Goal: Transaction & Acquisition: Purchase product/service

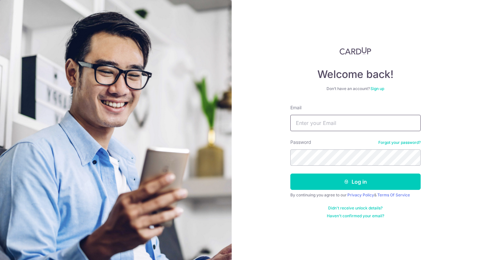
click at [334, 123] on input "Email" at bounding box center [355, 123] width 130 height 16
type input "[EMAIL_ADDRESS][DOMAIN_NAME]"
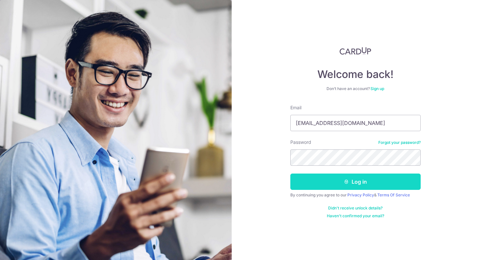
click at [346, 183] on icon "submit" at bounding box center [346, 181] width 5 height 5
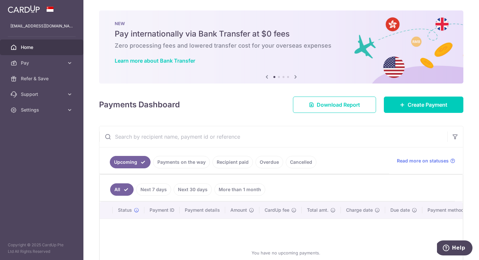
click at [246, 190] on link "More than 1 month" at bounding box center [239, 189] width 51 height 12
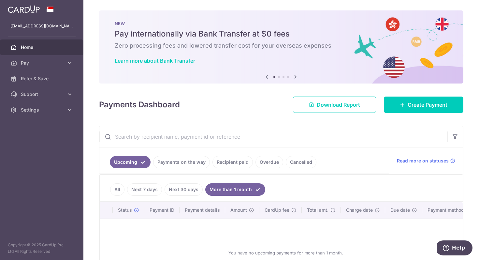
click at [119, 188] on link "All" at bounding box center [117, 189] width 14 height 12
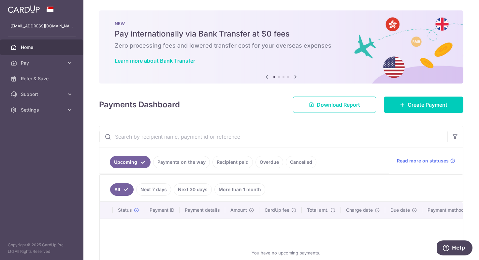
click at [179, 165] on link "Payments on the way" at bounding box center [181, 162] width 57 height 12
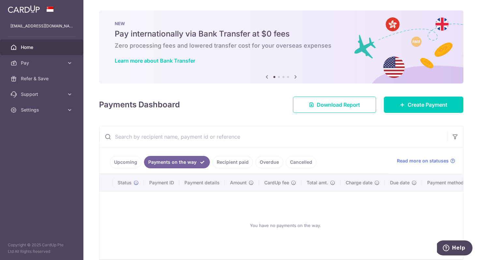
click at [132, 164] on link "Upcoming" at bounding box center [126, 162] width 32 height 12
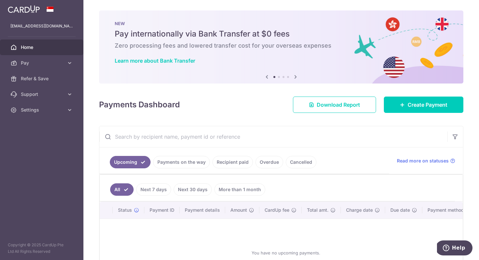
click at [217, 162] on link "Recipient paid" at bounding box center [232, 162] width 40 height 12
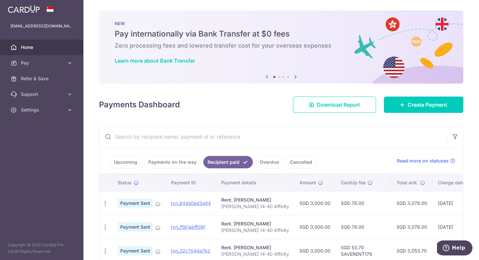
click at [130, 162] on link "Upcoming" at bounding box center [126, 162] width 32 height 12
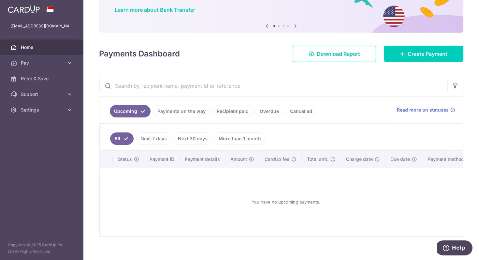
scroll to position [49, 0]
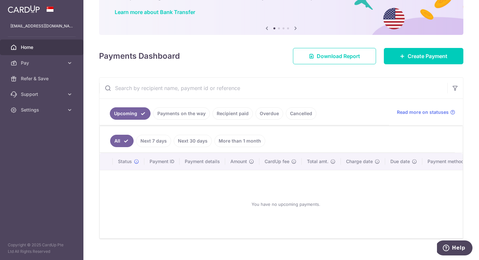
click at [161, 145] on link "Next 7 days" at bounding box center [153, 140] width 35 height 12
click at [182, 139] on link "Next 30 days" at bounding box center [193, 140] width 38 height 12
click at [190, 117] on link "Payments on the way" at bounding box center [181, 113] width 57 height 12
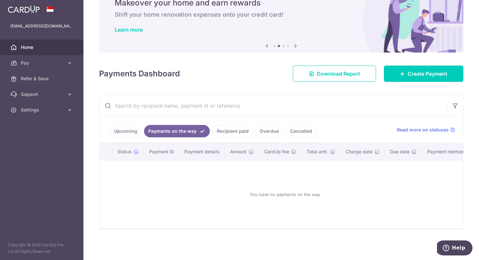
click at [227, 130] on link "Recipient paid" at bounding box center [232, 131] width 40 height 12
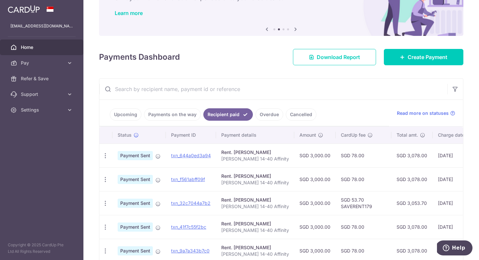
scroll to position [49, 0]
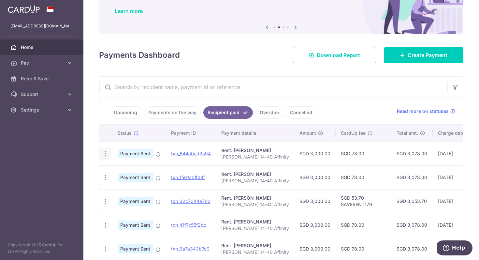
click at [106, 153] on icon "button" at bounding box center [105, 153] width 7 height 7
click at [158, 134] on div "Status" at bounding box center [139, 133] width 43 height 7
click at [125, 110] on link "Upcoming" at bounding box center [126, 112] width 32 height 12
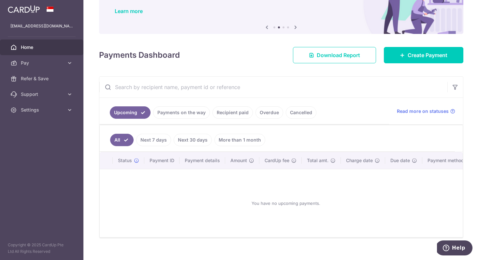
scroll to position [59, 0]
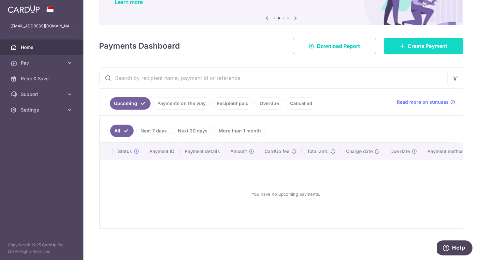
click at [411, 46] on span "Create Payment" at bounding box center [427, 46] width 40 height 8
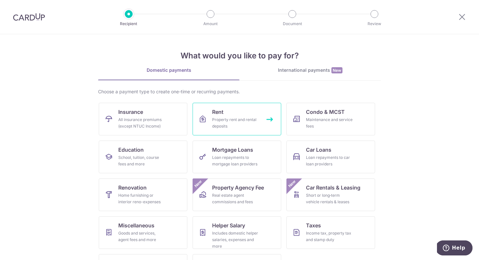
click at [238, 112] on link "Rent Property rent and rental deposits" at bounding box center [236, 119] width 89 height 33
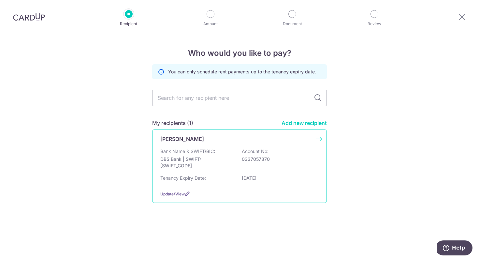
click at [238, 153] on div "Bank Name & SWIFT/BIC: DBS Bank | SWIFT: DBSSSGSGXXX Account No: 0337057370" at bounding box center [239, 160] width 158 height 24
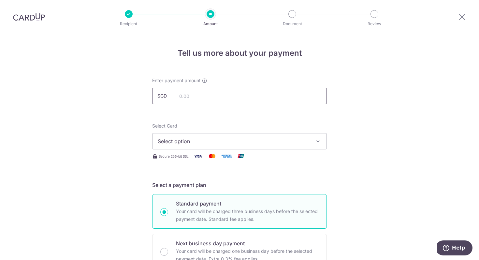
click at [233, 97] on input "text" at bounding box center [239, 96] width 175 height 16
type input "3,000.00"
click at [217, 141] on span "Select option" at bounding box center [234, 141] width 152 height 8
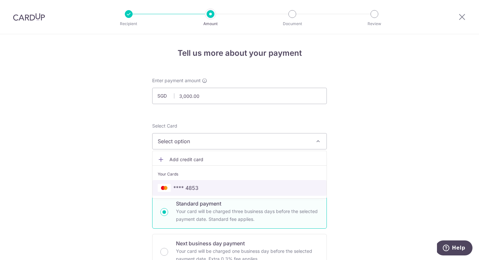
click at [214, 182] on link "**** 4853" at bounding box center [239, 188] width 174 height 16
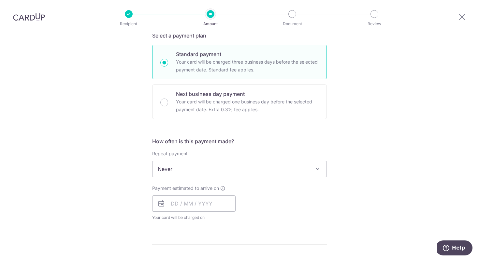
scroll to position [155, 0]
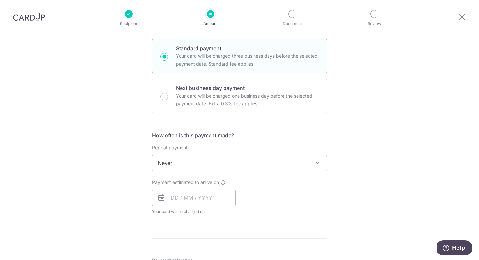
click at [184, 163] on span "Never" at bounding box center [239, 163] width 174 height 16
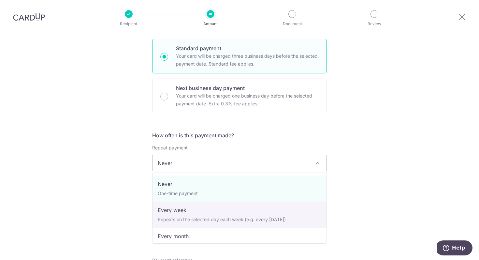
scroll to position [19, 0]
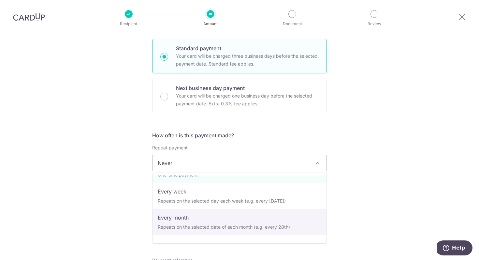
select select "3"
type input "15/03/2026"
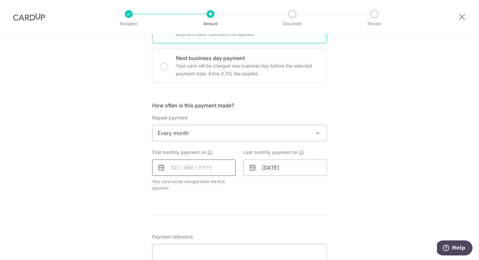
scroll to position [187, 0]
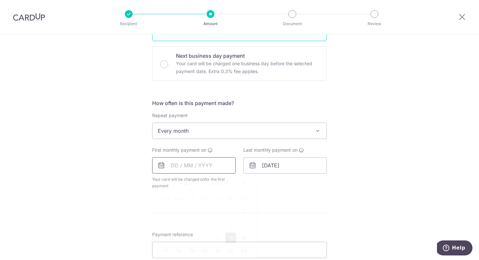
click at [190, 165] on input "text" at bounding box center [193, 165] width 83 height 16
click at [230, 238] on link "15" at bounding box center [230, 237] width 10 height 10
type input "[DATE]"
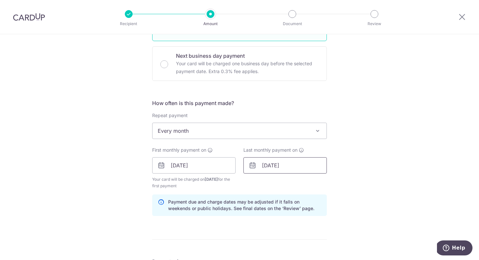
click at [298, 164] on input "[DATE]" at bounding box center [284, 165] width 83 height 16
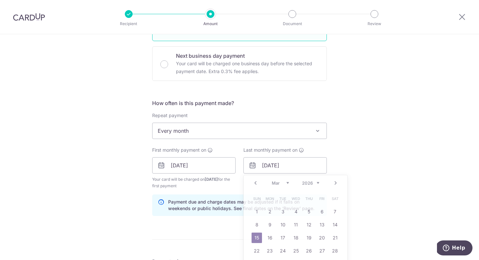
click at [388, 167] on div "Tell us more about your payment Enter payment amount SGD 3,000.00 3000.00 Selec…" at bounding box center [239, 158] width 479 height 622
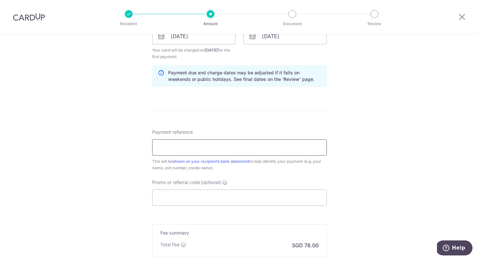
scroll to position [319, 0]
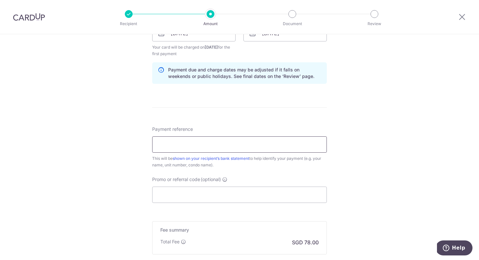
click at [304, 142] on input "Payment reference" at bounding box center [239, 144] width 175 height 16
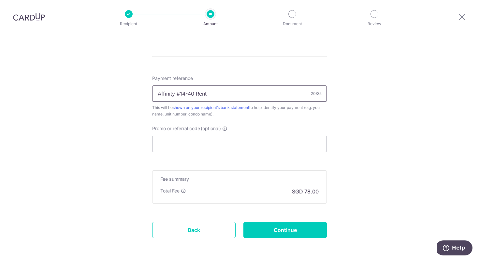
scroll to position [388, 0]
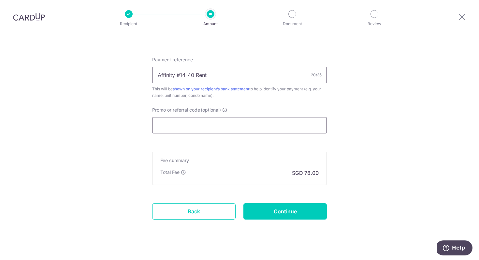
type input "Affinity #14-40 Rent"
click at [225, 120] on input "Promo or referral code (optional)" at bounding box center [239, 125] width 175 height 16
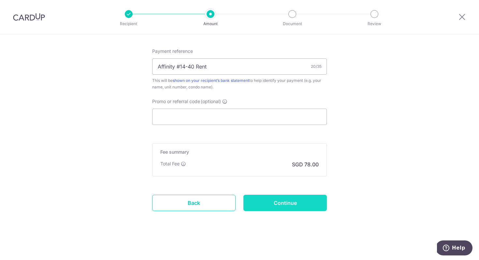
click at [291, 203] on input "Continue" at bounding box center [284, 202] width 83 height 16
type input "Create Schedule"
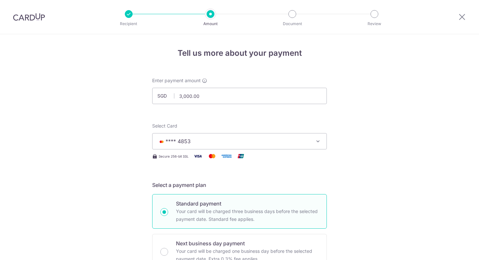
scroll to position [373, 0]
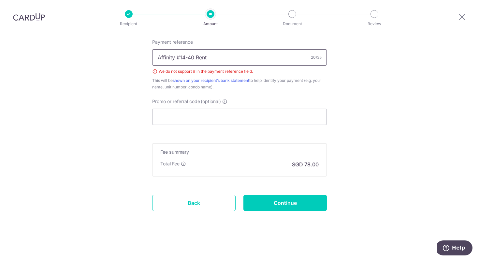
click at [181, 58] on input "Affinity #14-40 Rent" at bounding box center [239, 57] width 175 height 16
type input "Affinity 14-40 Rent"
click at [300, 203] on input "Continue" at bounding box center [284, 202] width 83 height 16
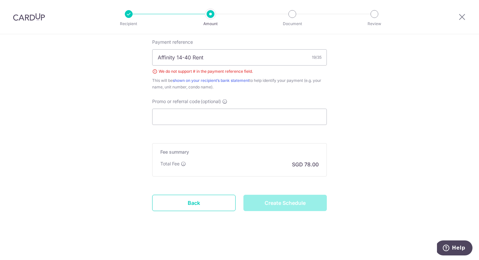
type input "Create Schedule"
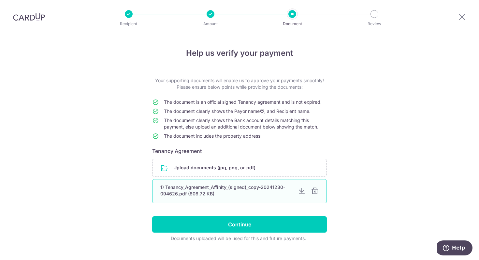
click at [270, 191] on div "1) Tenancy_Agreement_Affinity_(signed)_copy-20241230-094626.pdf (808.72 KB)" at bounding box center [226, 190] width 132 height 13
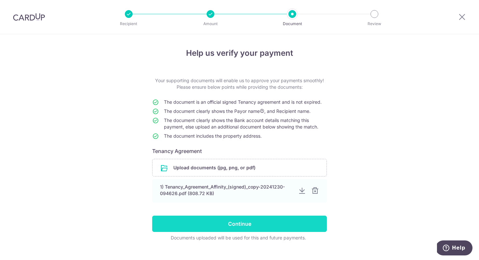
click at [285, 223] on input "Continue" at bounding box center [239, 223] width 175 height 16
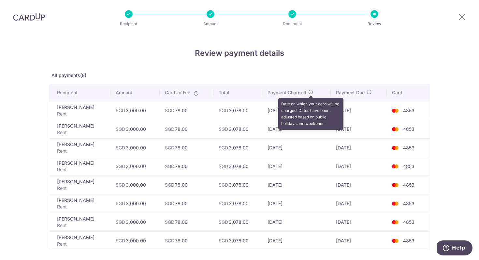
click at [311, 91] on icon at bounding box center [310, 91] width 5 height 5
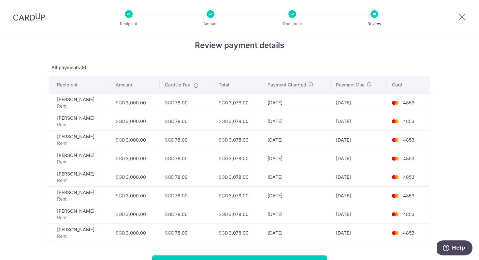
scroll to position [2, 0]
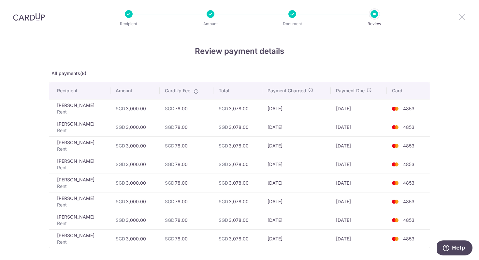
click at [461, 17] on icon at bounding box center [462, 17] width 8 height 8
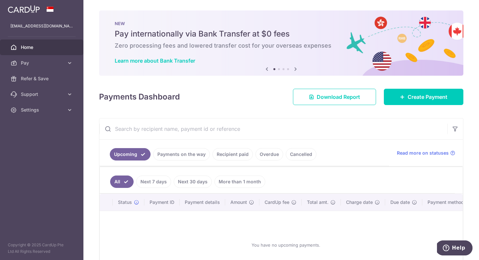
click at [161, 180] on link "Next 7 days" at bounding box center [153, 181] width 35 height 12
click at [117, 178] on link "All" at bounding box center [117, 181] width 14 height 12
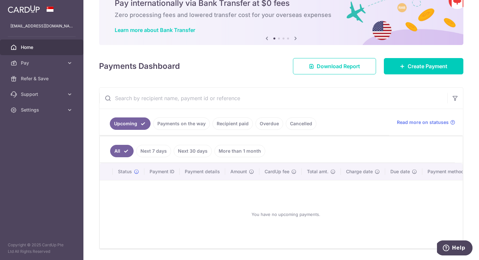
scroll to position [27, 0]
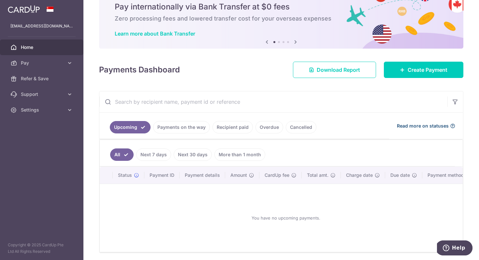
click at [422, 125] on span "Read more on statuses" at bounding box center [423, 125] width 52 height 7
click at [46, 62] on span "Pay" at bounding box center [42, 63] width 43 height 7
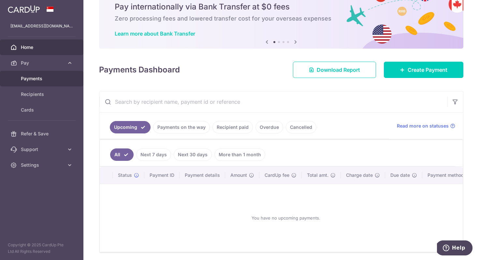
click at [44, 79] on span "Payments" at bounding box center [42, 78] width 43 height 7
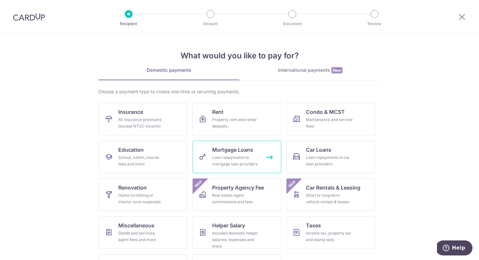
scroll to position [32, 0]
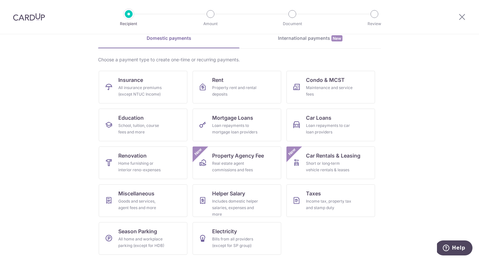
click at [463, 12] on div at bounding box center [462, 17] width 34 height 34
click at [463, 15] on icon at bounding box center [462, 17] width 8 height 8
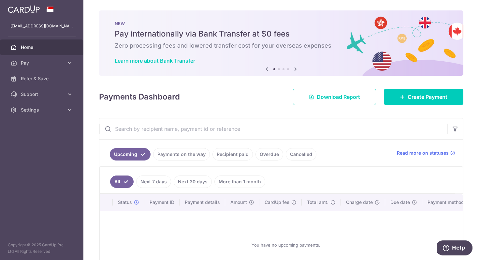
click at [24, 47] on span "Home" at bounding box center [42, 47] width 43 height 7
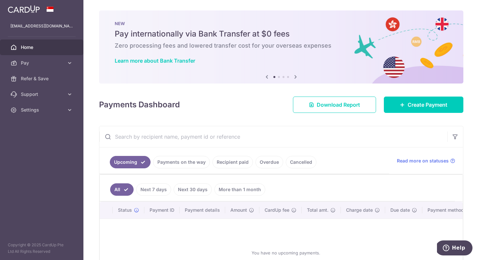
click at [166, 166] on link "Payments on the way" at bounding box center [181, 162] width 57 height 12
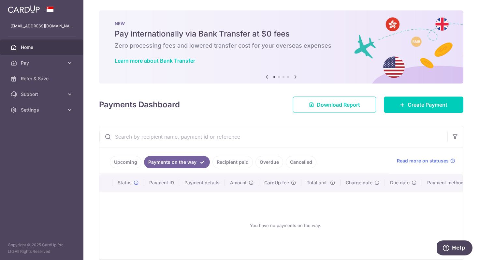
click at [228, 165] on link "Recipient paid" at bounding box center [232, 162] width 40 height 12
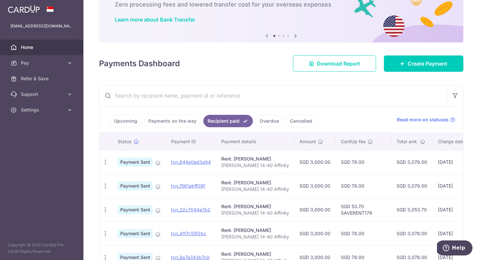
scroll to position [39, 0]
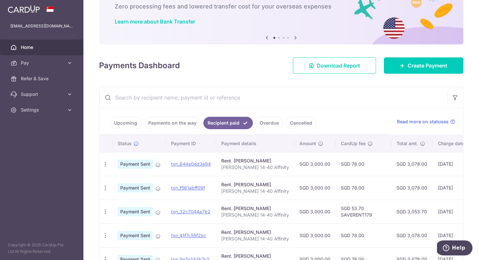
click at [117, 126] on link "Upcoming" at bounding box center [126, 123] width 32 height 12
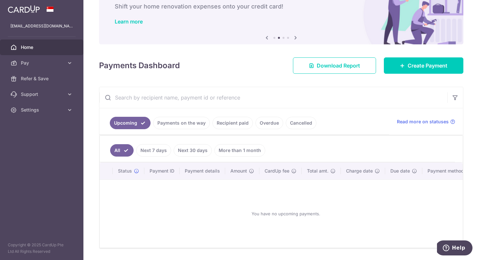
click at [158, 154] on link "Next 7 days" at bounding box center [153, 150] width 35 height 12
click at [120, 150] on link "All" at bounding box center [117, 150] width 14 height 12
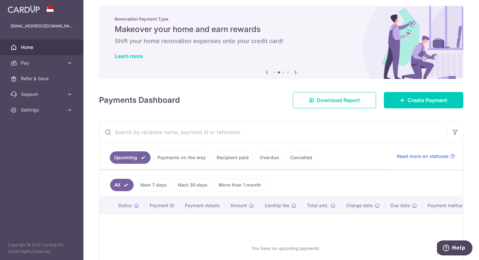
scroll to position [0, 0]
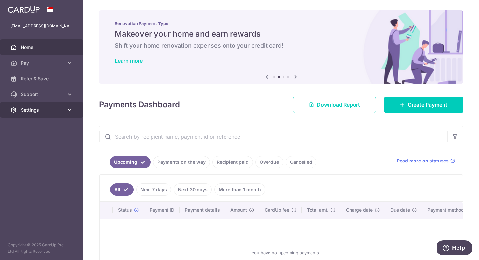
click at [63, 105] on link "Settings" at bounding box center [41, 110] width 83 height 16
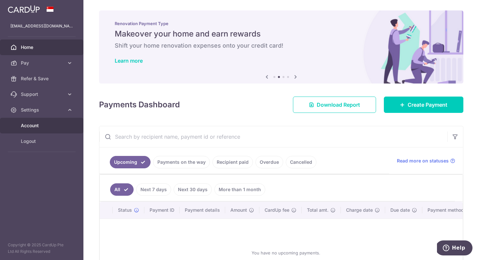
click at [69, 123] on link "Account" at bounding box center [41, 126] width 83 height 16
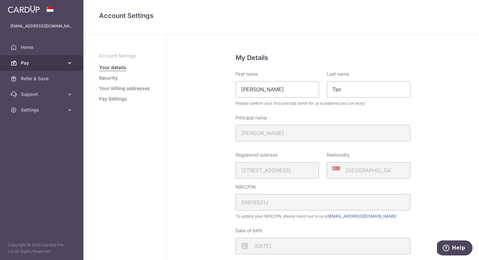
click at [68, 62] on icon at bounding box center [69, 63] width 7 height 7
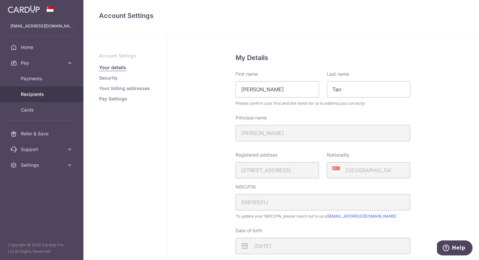
click at [70, 89] on link "Recipients" at bounding box center [41, 94] width 83 height 16
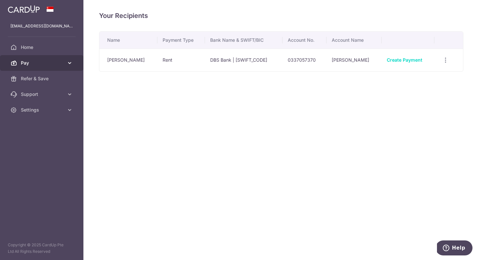
click at [70, 65] on icon at bounding box center [69, 63] width 7 height 7
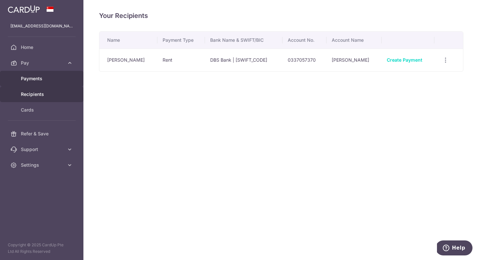
click at [70, 78] on link "Payments" at bounding box center [41, 79] width 83 height 16
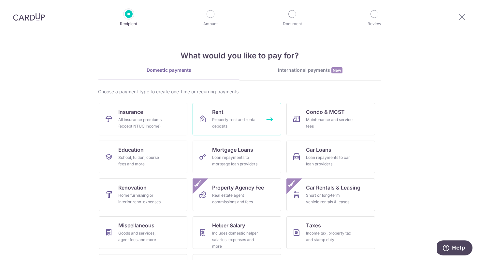
click at [213, 127] on div "Property rent and rental deposits" at bounding box center [235, 122] width 47 height 13
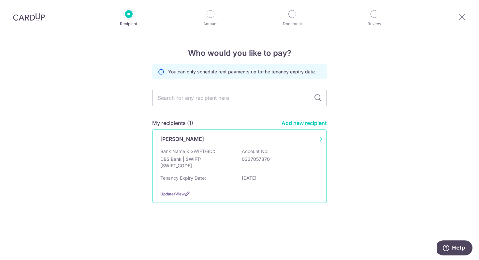
click at [228, 166] on p "DBS Bank | SWIFT: [SWIFT_CODE]" at bounding box center [196, 162] width 73 height 13
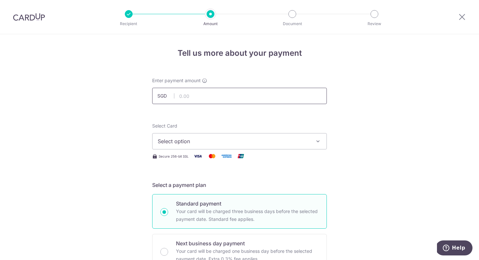
click at [248, 97] on input "text" at bounding box center [239, 96] width 175 height 16
type input "3,000.00"
click at [212, 144] on span "Select option" at bounding box center [234, 141] width 152 height 8
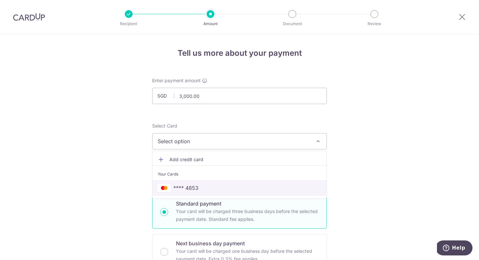
click at [211, 185] on span "**** 4853" at bounding box center [239, 188] width 163 height 8
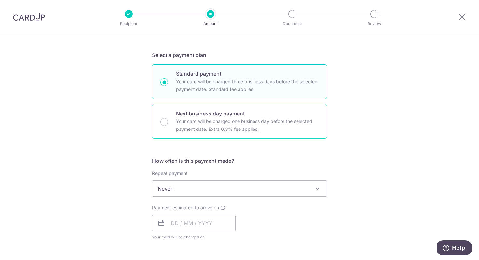
scroll to position [130, 0]
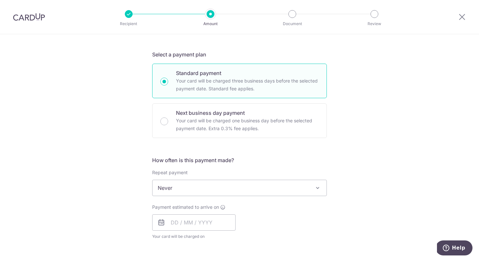
click at [193, 185] on span "Never" at bounding box center [239, 188] width 174 height 16
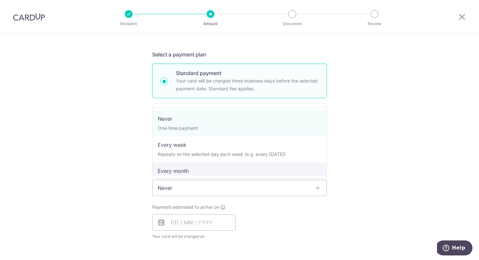
select select "3"
type input "[DATE]"
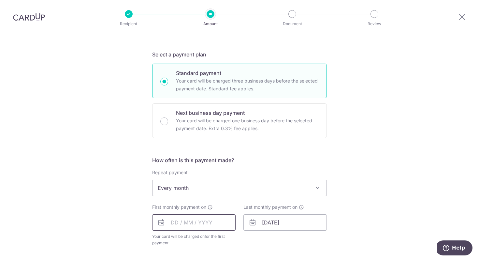
click at [204, 223] on input "text" at bounding box center [193, 222] width 83 height 16
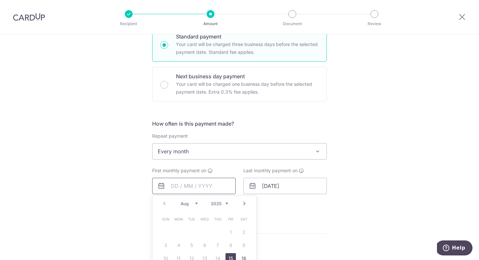
scroll to position [176, 0]
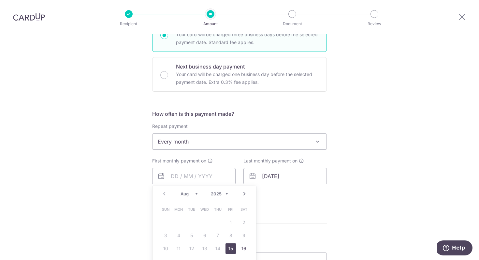
click at [230, 250] on link "15" at bounding box center [230, 248] width 10 height 10
type input "15/08/2025"
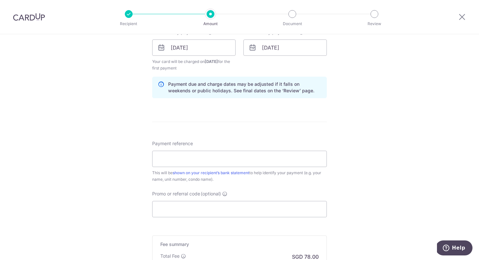
scroll to position [307, 0]
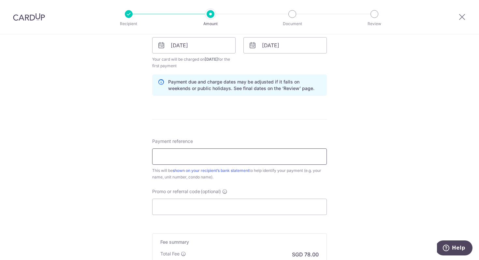
click at [245, 159] on input "Payment reference" at bounding box center [239, 156] width 175 height 16
type input "Affinity 14-40 Rent"
click at [221, 209] on input "Promo or referral code (optional)" at bounding box center [239, 206] width 175 height 16
click at [267, 183] on div "Payment reference Affinity 14-40 Rent 19/35 This will be shown on your recipien…" at bounding box center [239, 176] width 175 height 77
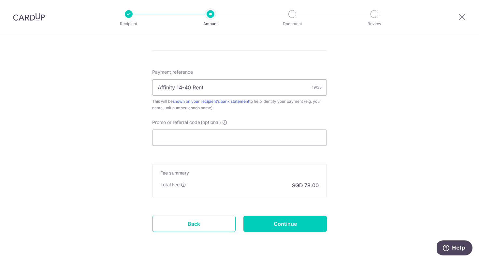
scroll to position [385, 0]
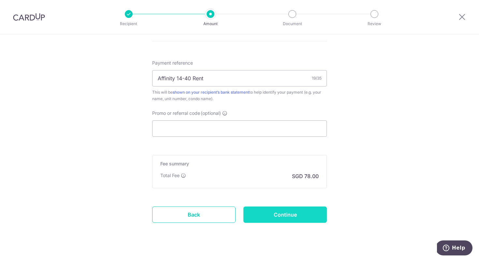
click at [281, 217] on input "Continue" at bounding box center [284, 214] width 83 height 16
type input "Create Schedule"
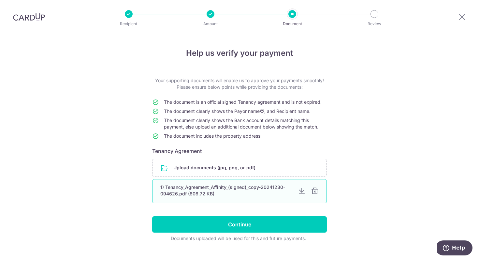
click at [279, 192] on div "1) Tenancy_Agreement_Affinity_(signed)_copy-20241230-094626.pdf (808.72 KB)" at bounding box center [226, 190] width 132 height 13
click at [301, 192] on div at bounding box center [302, 191] width 8 height 8
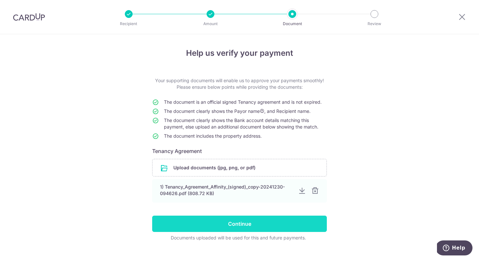
click at [292, 218] on input "Continue" at bounding box center [239, 223] width 175 height 16
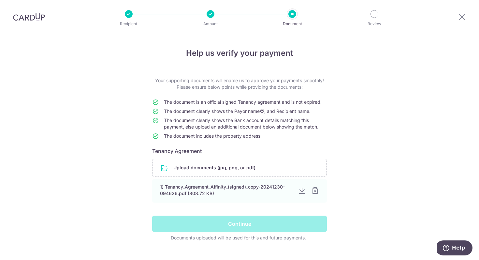
scroll to position [12, 0]
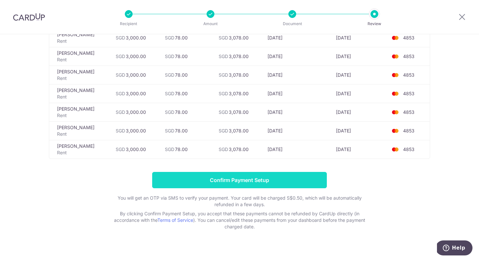
scroll to position [93, 0]
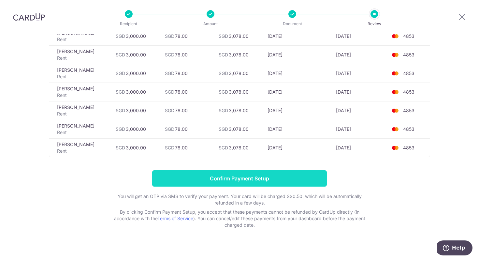
click at [294, 181] on input "Confirm Payment Setup" at bounding box center [239, 178] width 175 height 16
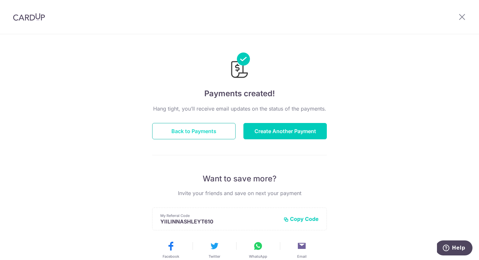
click at [193, 130] on button "Back to Payments" at bounding box center [193, 131] width 83 height 16
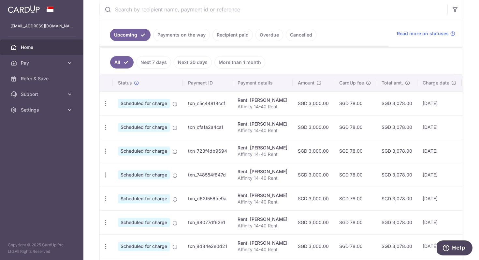
scroll to position [130, 0]
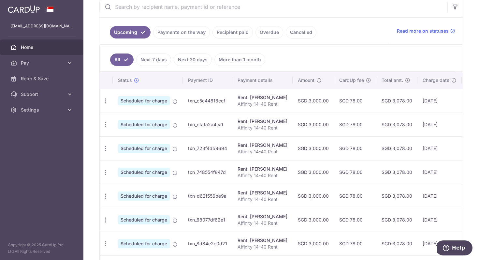
click at [162, 60] on link "Next 7 days" at bounding box center [153, 59] width 35 height 12
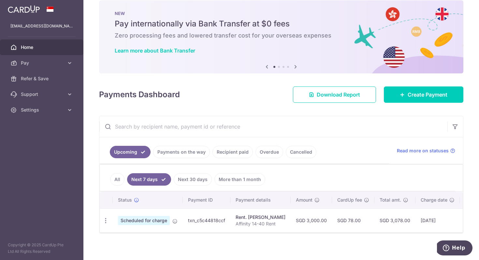
scroll to position [14, 0]
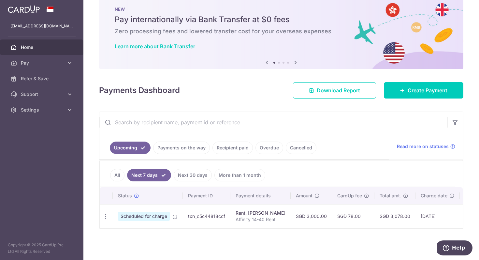
click at [120, 173] on link "All" at bounding box center [117, 175] width 14 height 12
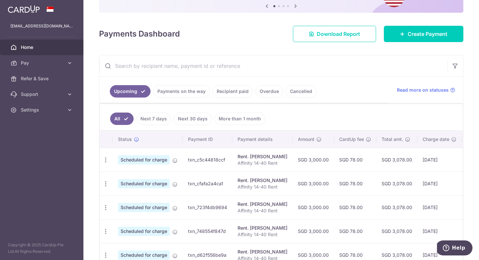
scroll to position [0, 0]
